Goal: Navigation & Orientation: Find specific page/section

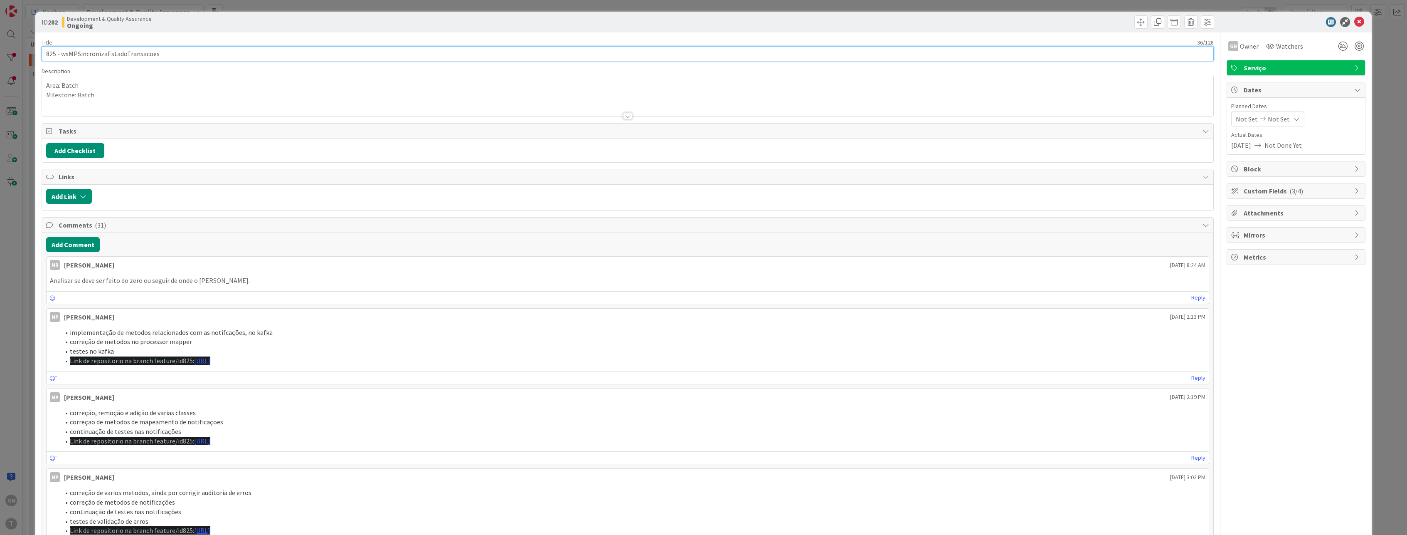
drag, startPoint x: 103, startPoint y: 52, endPoint x: 4, endPoint y: 52, distance: 98.9
click at [4, 52] on div "ID 282 Development & Quality Assurance Ongoing Title 36 / 128 825 - wsMPSincron…" at bounding box center [703, 267] width 1407 height 535
click at [28, 122] on div "ID 282 Development & Quality Assurance Ongoing Title 36 / 128 825 - wsMPSincron…" at bounding box center [703, 267] width 1407 height 535
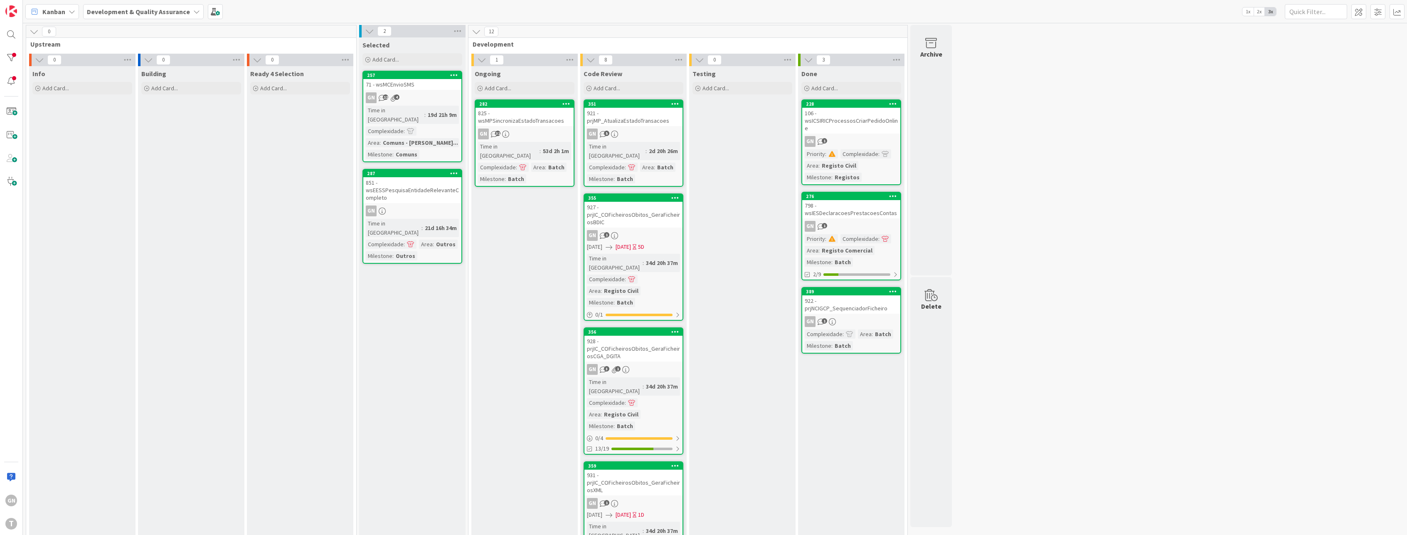
click at [650, 116] on div "921 - prjMP_AtualizaEstadoTransacoes" at bounding box center [633, 117] width 98 height 18
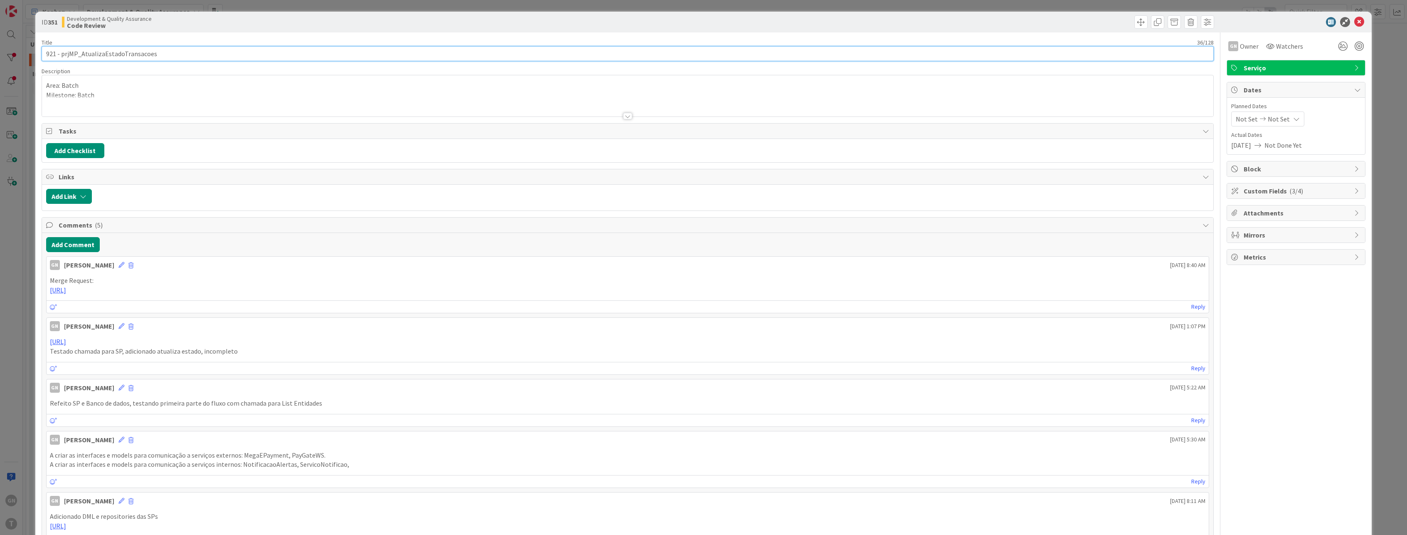
drag, startPoint x: 160, startPoint y: 53, endPoint x: -10, endPoint y: 39, distance: 170.6
click at [0, 39] on html "GN T Kanban Development & Quality Assurance 1x 2x 3x 0 Upstream 0 Info Add Card…" at bounding box center [703, 267] width 1407 height 535
click at [32, 294] on div "ID 351 Development & Quality Assurance Code Review Title 36 / 128 921 - prjMP_A…" at bounding box center [703, 267] width 1407 height 535
click at [1354, 20] on icon at bounding box center [1359, 22] width 10 height 10
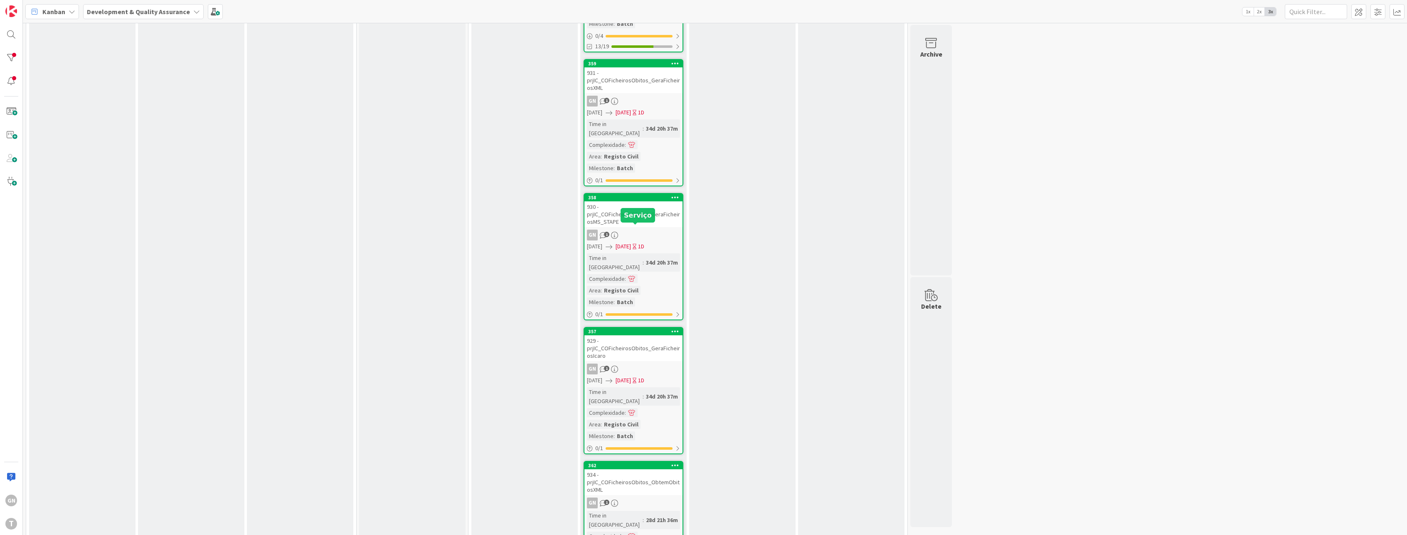
scroll to position [456, 0]
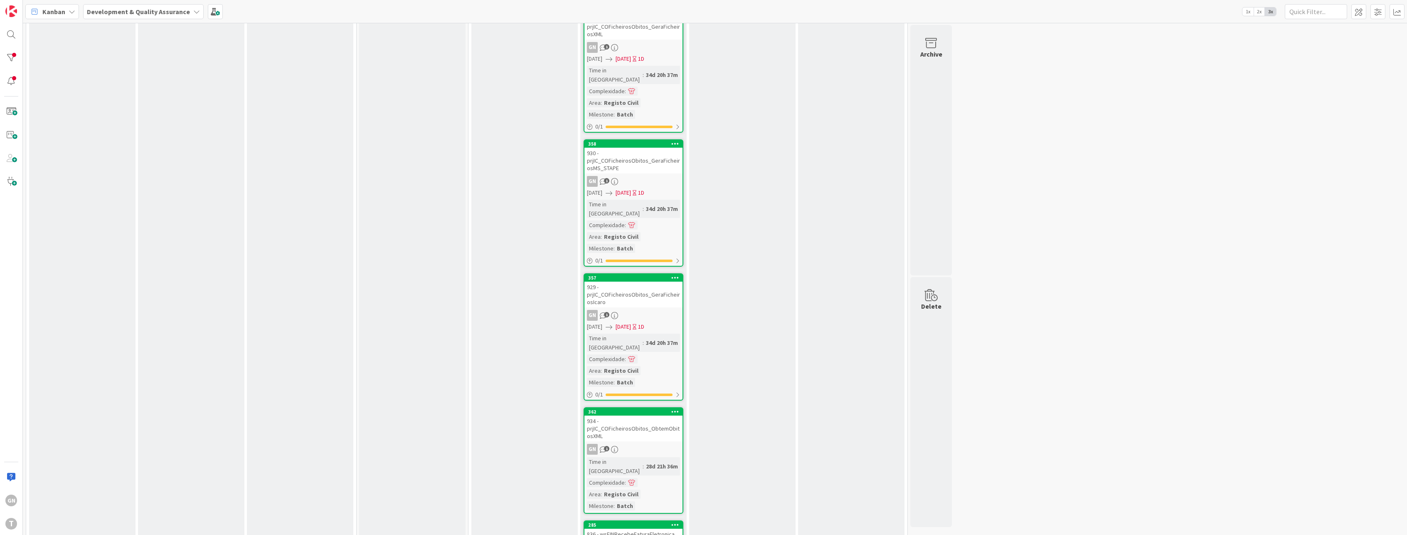
click at [652, 528] on div "836 - wsFINRecebeFaturaEletronica" at bounding box center [633, 533] width 98 height 11
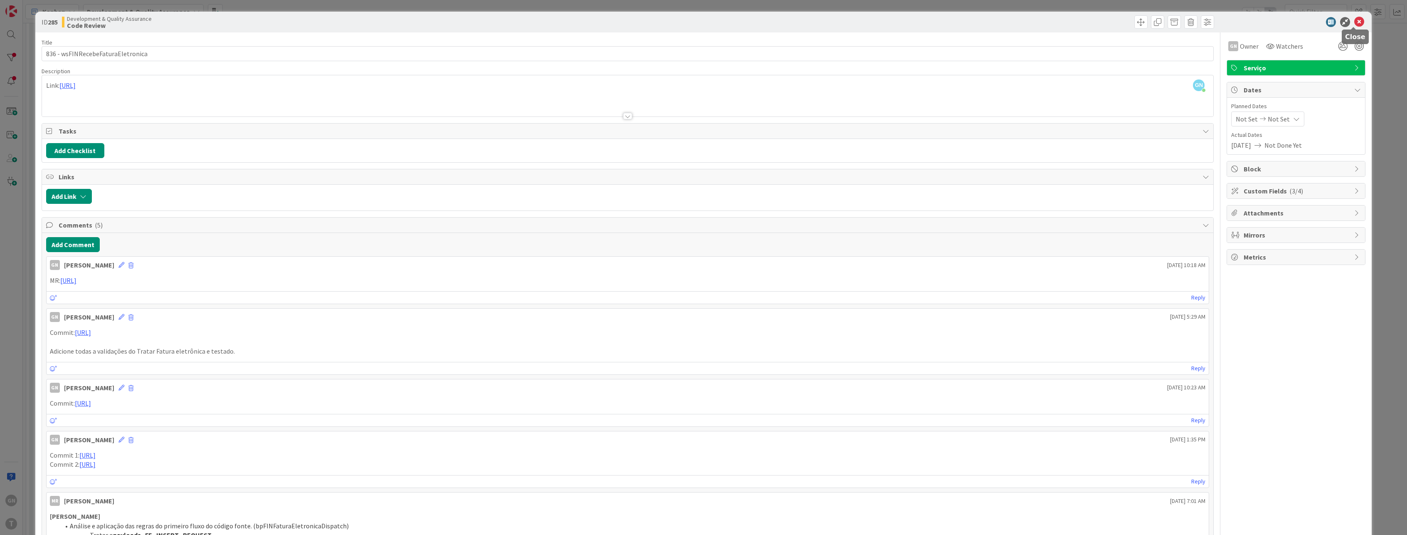
click at [1354, 21] on icon at bounding box center [1359, 22] width 10 height 10
